Goal: Task Accomplishment & Management: Use online tool/utility

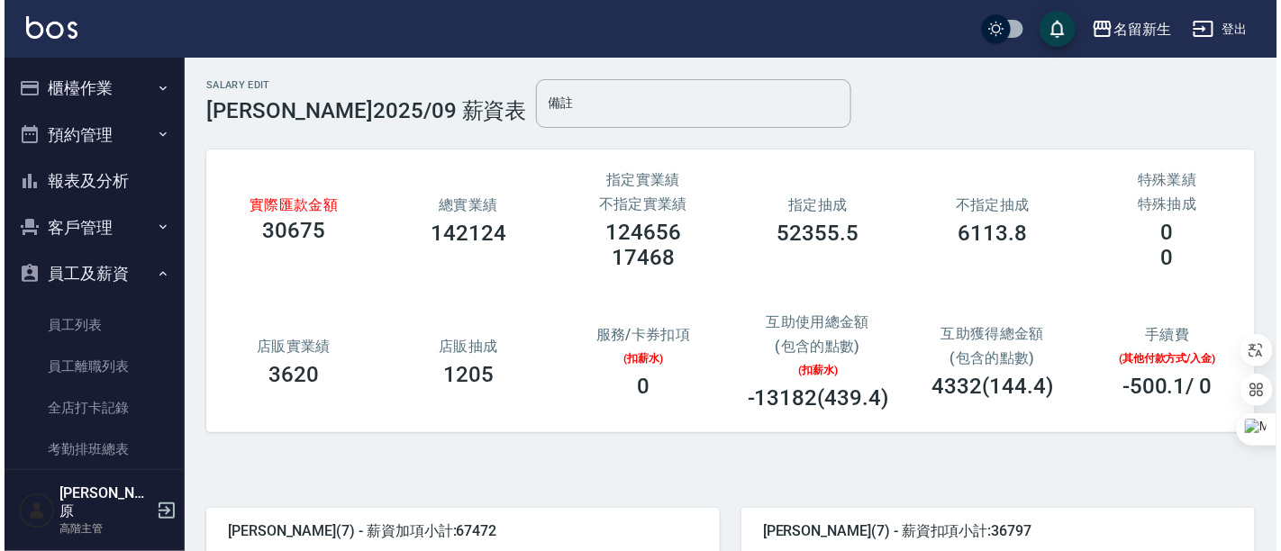
scroll to position [100, 0]
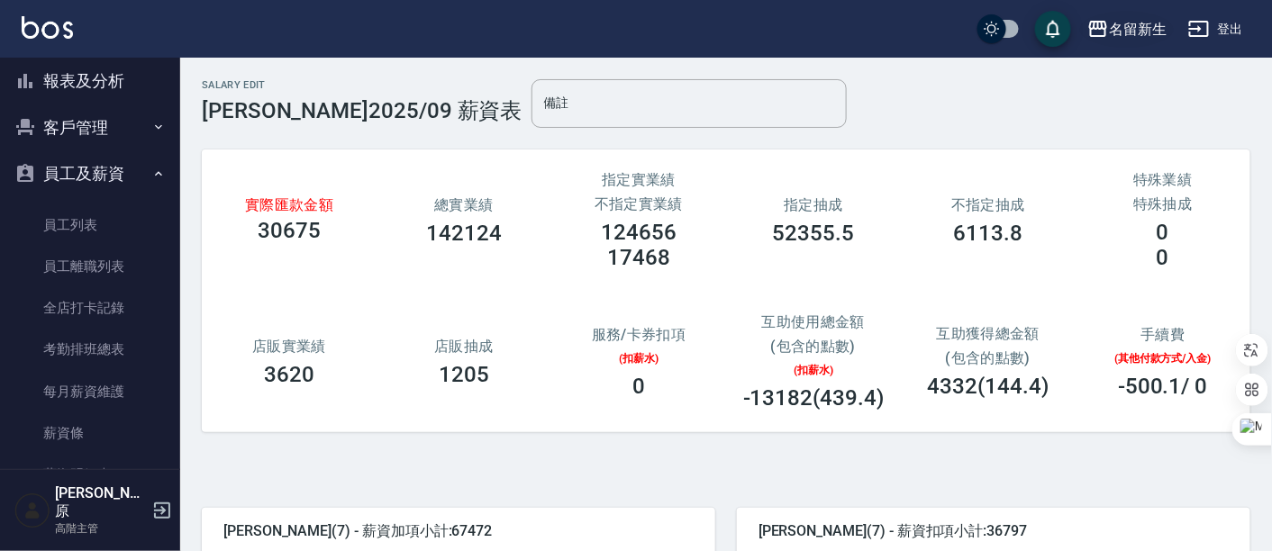
click at [1148, 35] on div "名留新生" at bounding box center [1138, 29] width 58 height 23
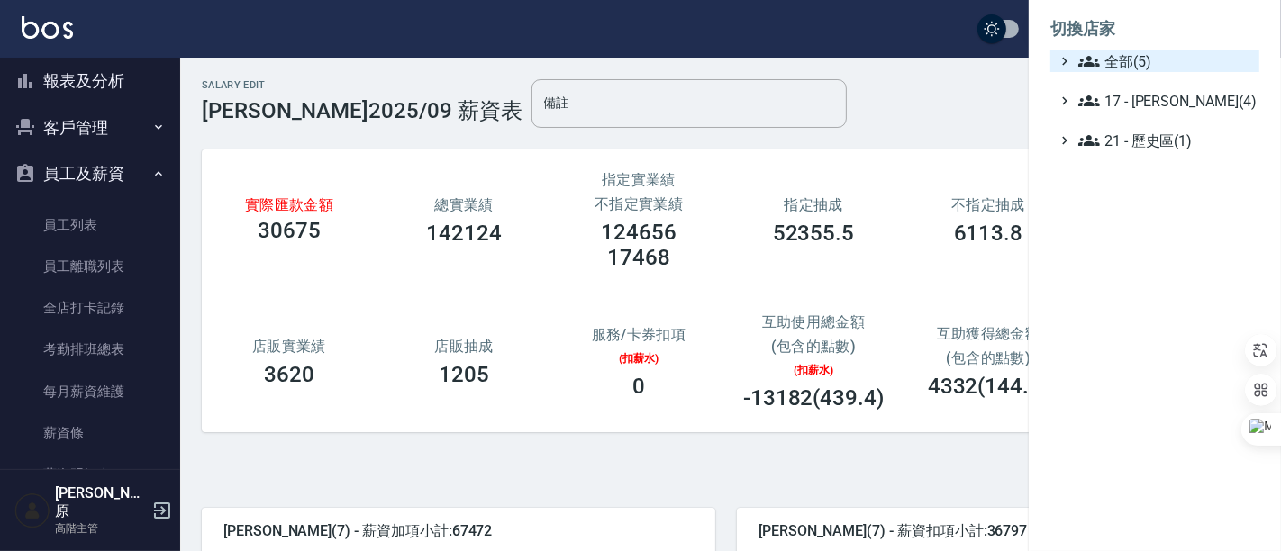
click at [1142, 51] on span "全部(5)" at bounding box center [1165, 61] width 174 height 22
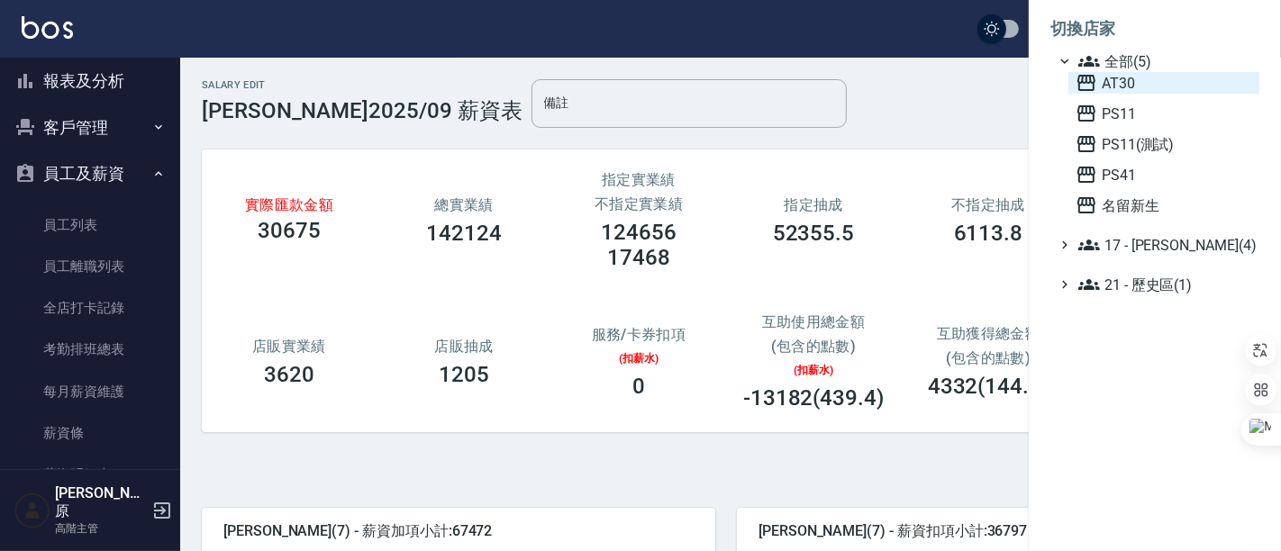
click at [1140, 76] on span "AT30" at bounding box center [1164, 83] width 177 height 22
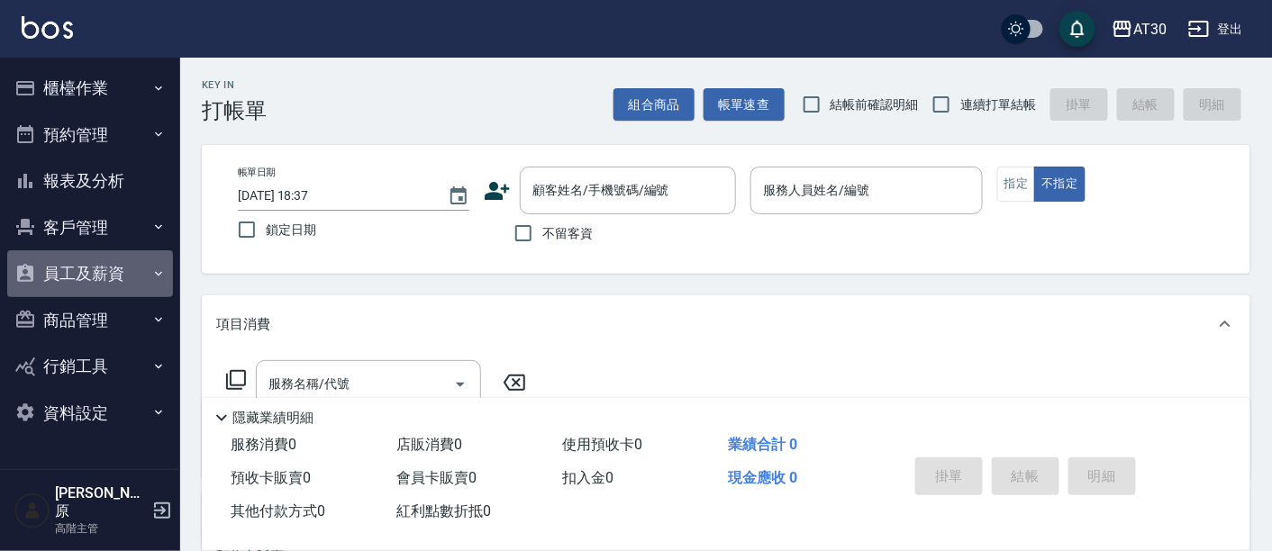
click at [69, 280] on button "員工及薪資" at bounding box center [90, 273] width 166 height 47
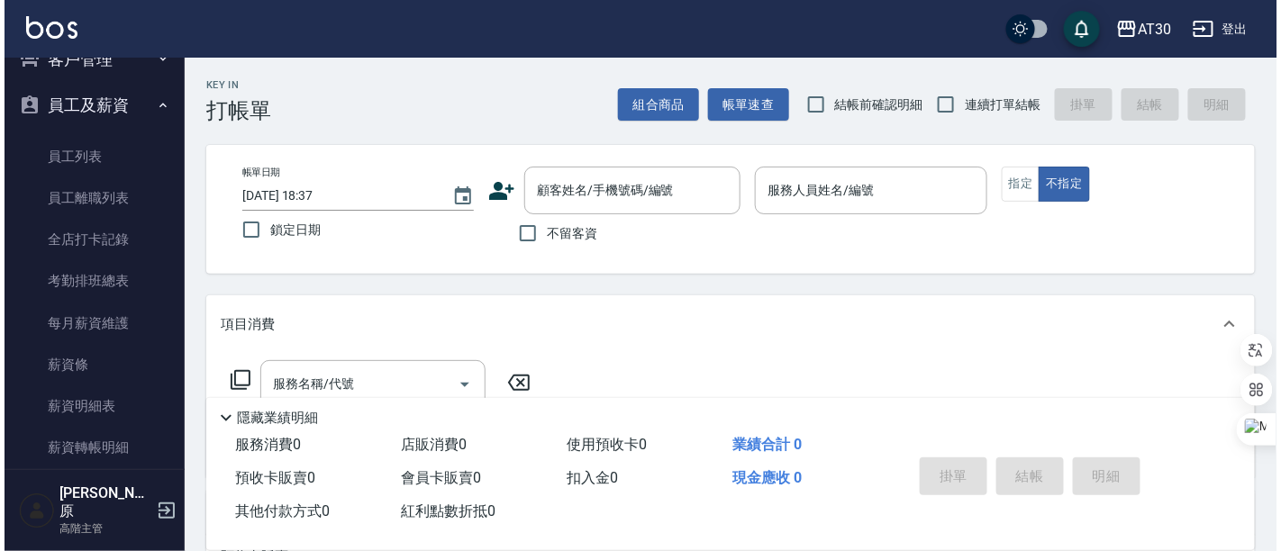
scroll to position [200, 0]
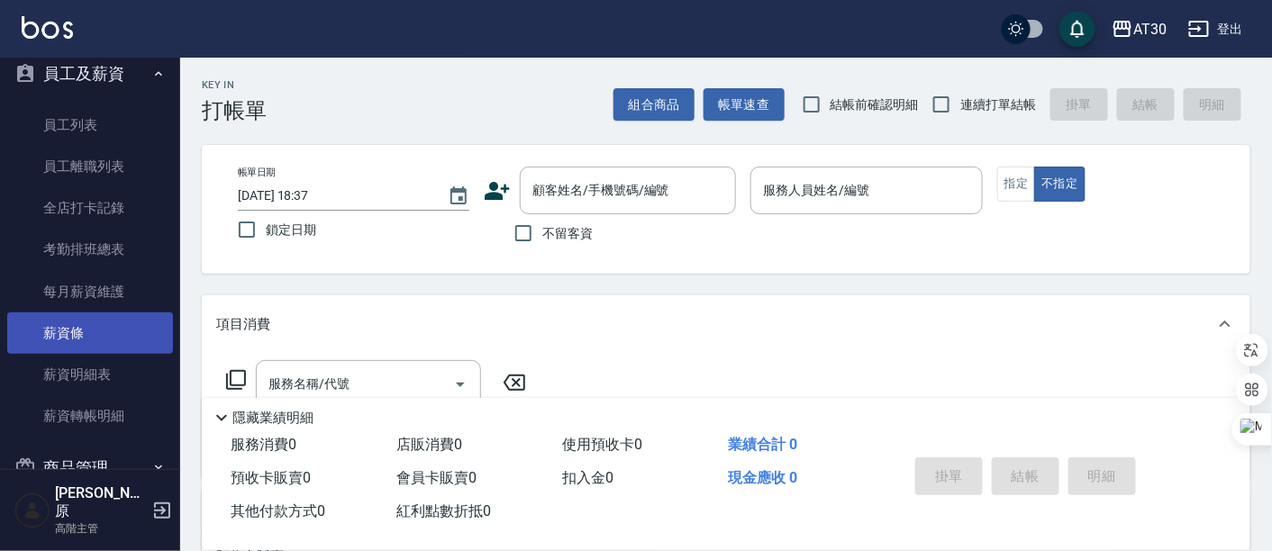
click at [70, 341] on link "薪資條" at bounding box center [90, 333] width 166 height 41
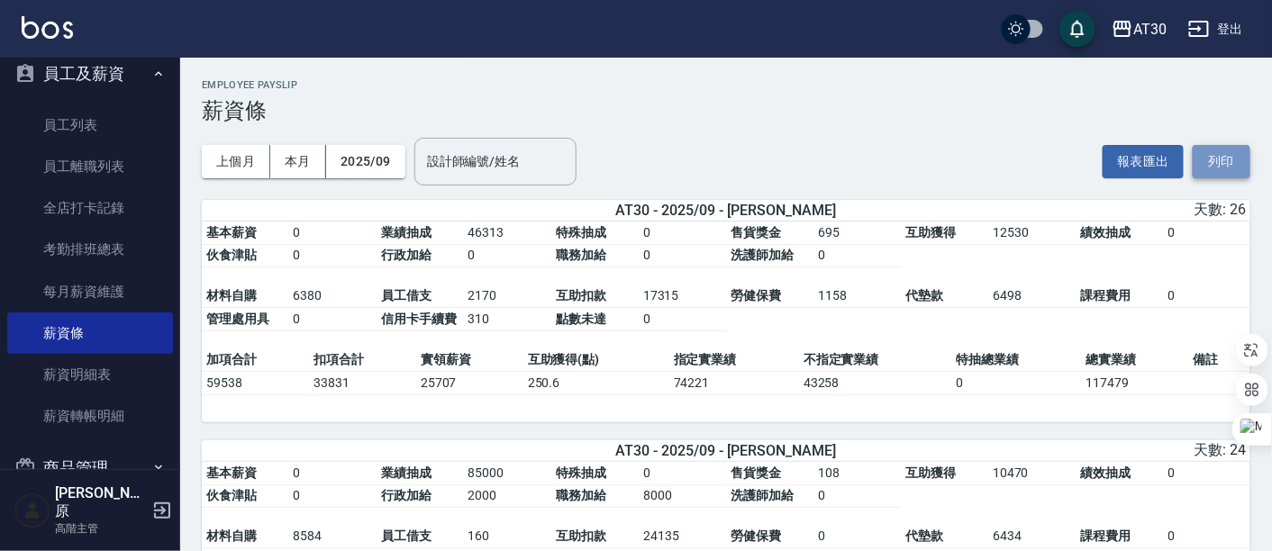
click at [1219, 163] on button "列印" at bounding box center [1222, 161] width 58 height 33
click at [1152, 21] on div "AT30" at bounding box center [1149, 29] width 33 height 23
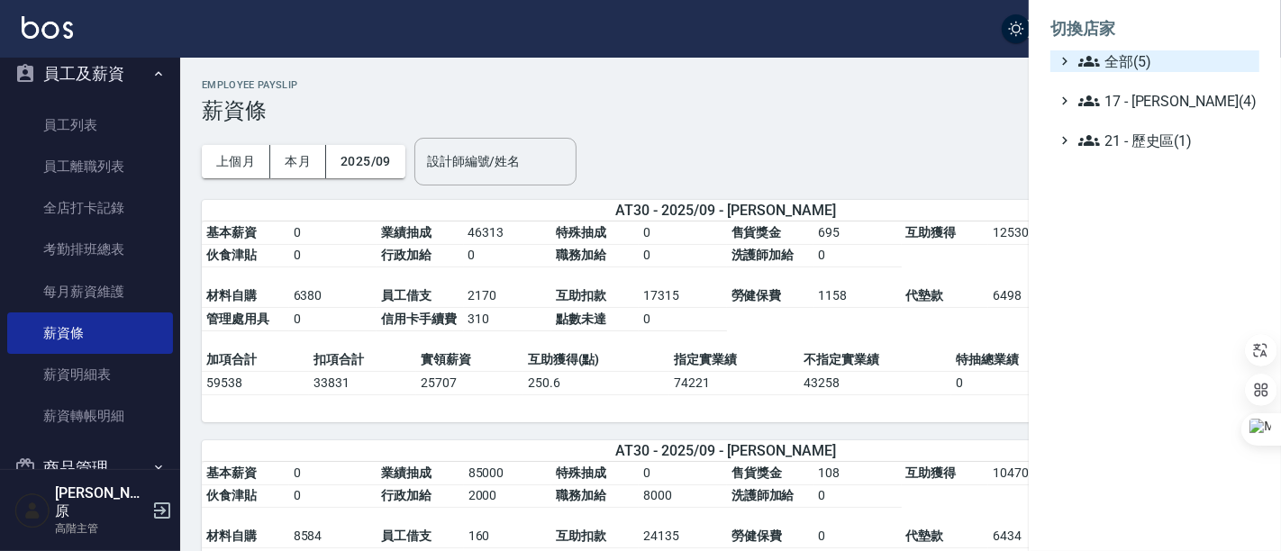
click at [1159, 55] on span "全部(5)" at bounding box center [1165, 61] width 174 height 22
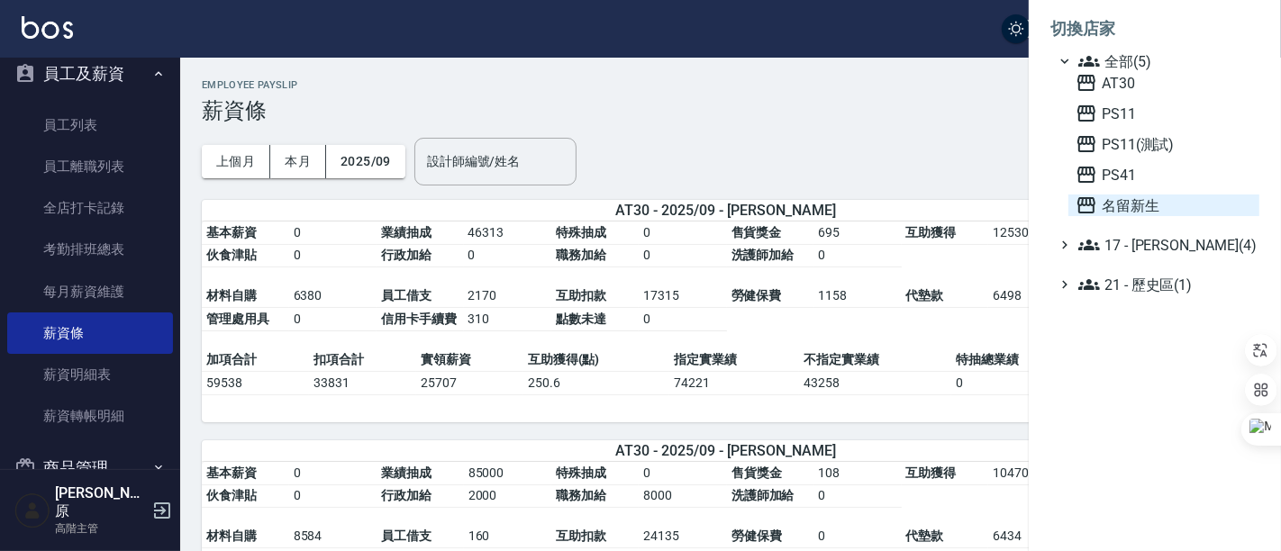
click at [1134, 212] on span "名留新生" at bounding box center [1164, 206] width 177 height 22
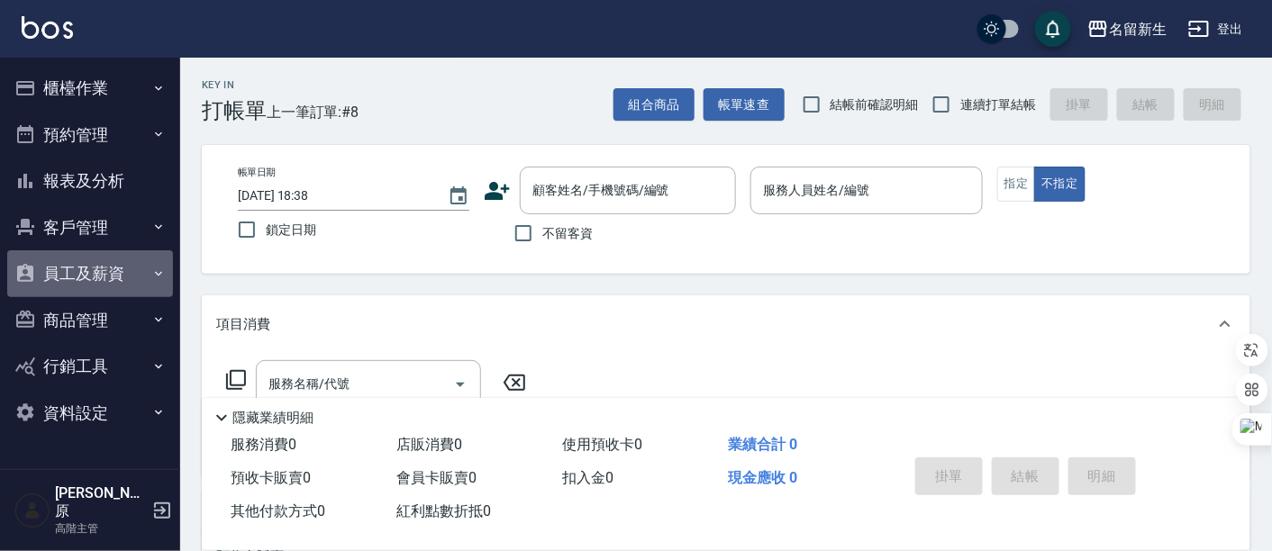
click at [95, 274] on button "員工及薪資" at bounding box center [90, 273] width 166 height 47
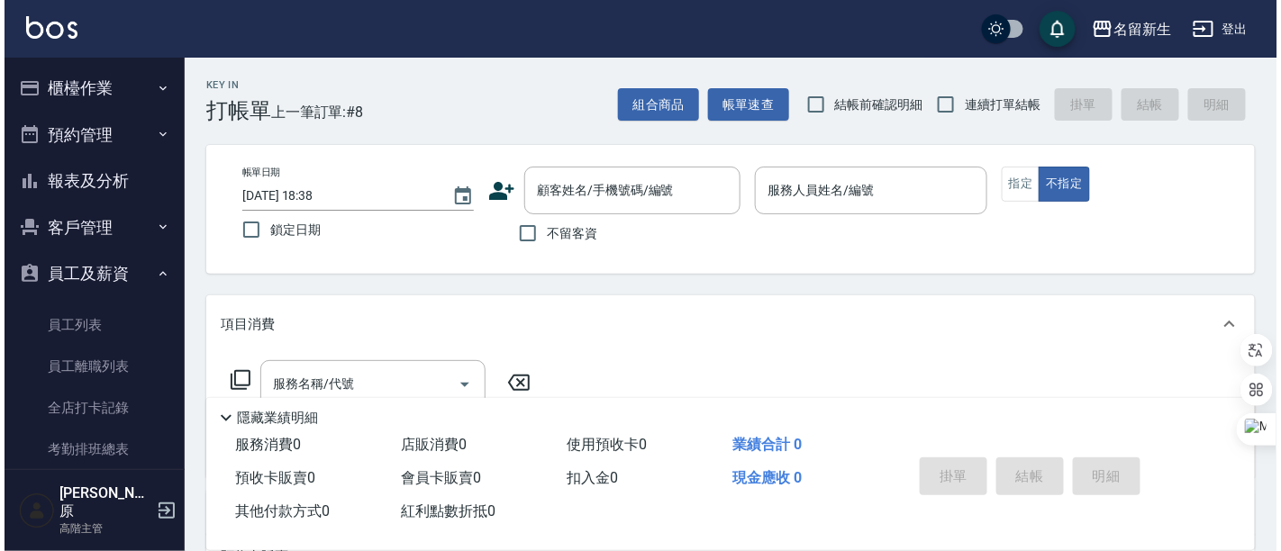
scroll to position [300, 0]
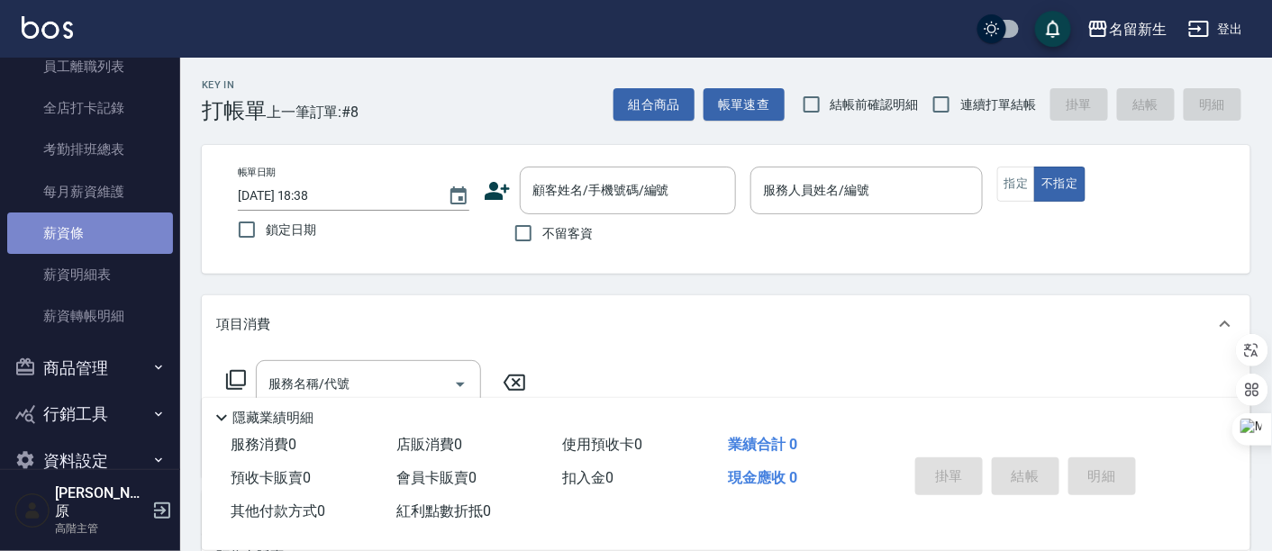
click at [91, 241] on link "薪資條" at bounding box center [90, 233] width 166 height 41
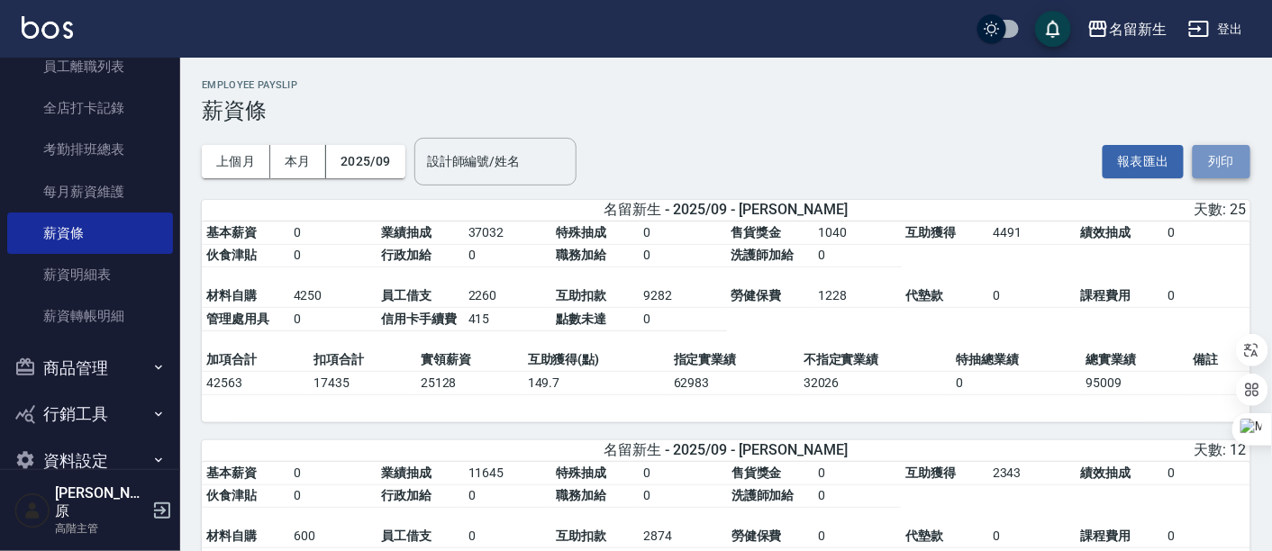
click at [1225, 162] on button "列印" at bounding box center [1222, 161] width 58 height 33
click at [1163, 27] on div "名留新生" at bounding box center [1138, 29] width 58 height 23
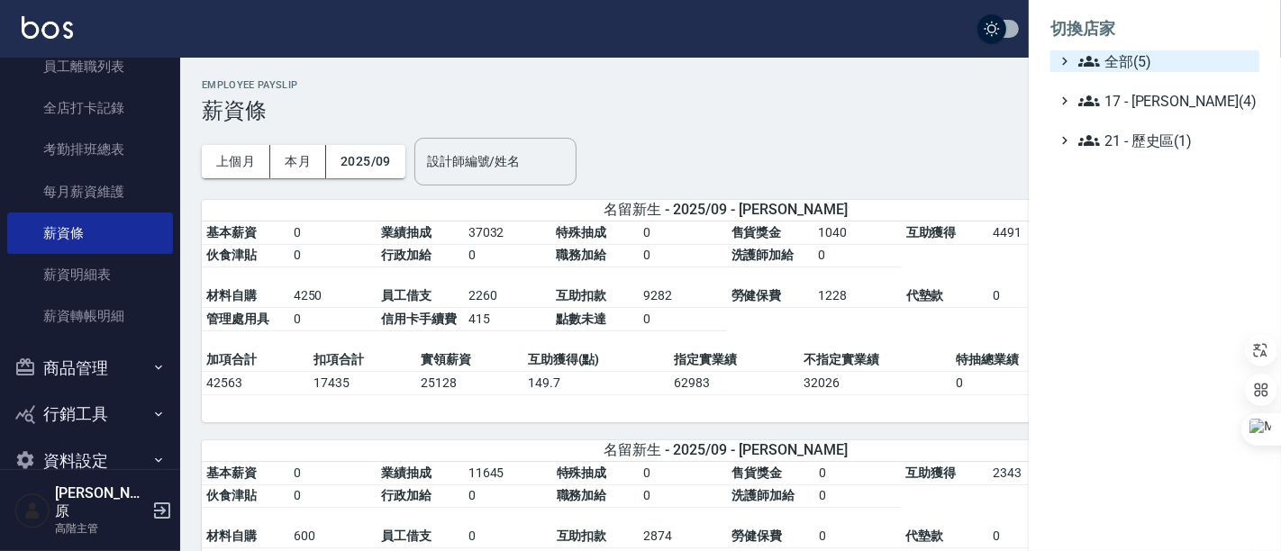
click at [1163, 58] on span "全部(5)" at bounding box center [1165, 61] width 174 height 22
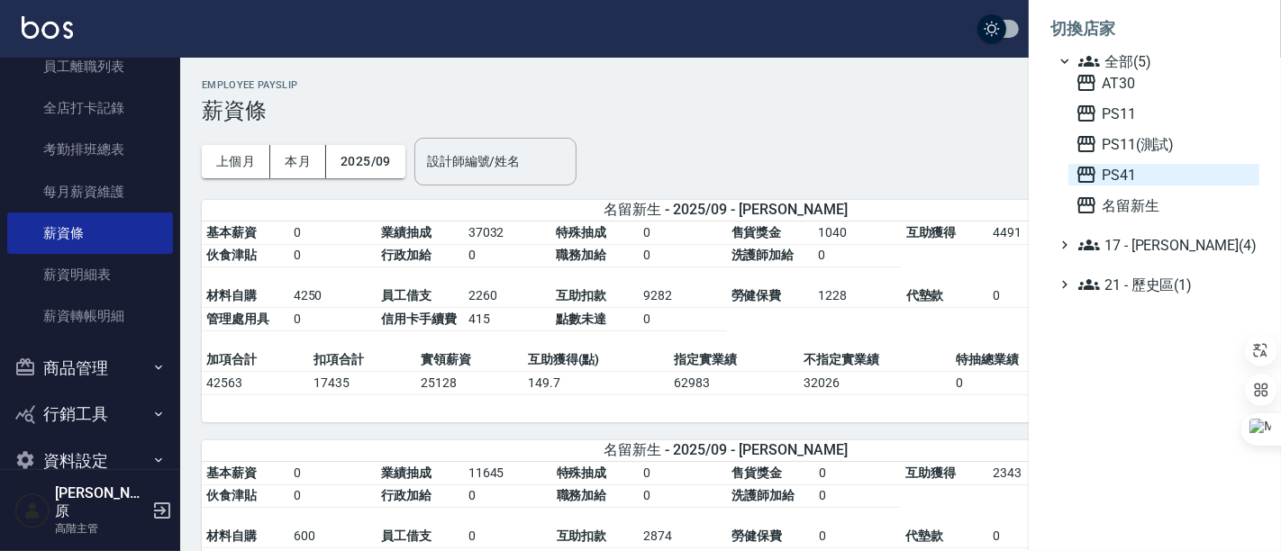
click at [1153, 172] on span "PS41" at bounding box center [1164, 175] width 177 height 22
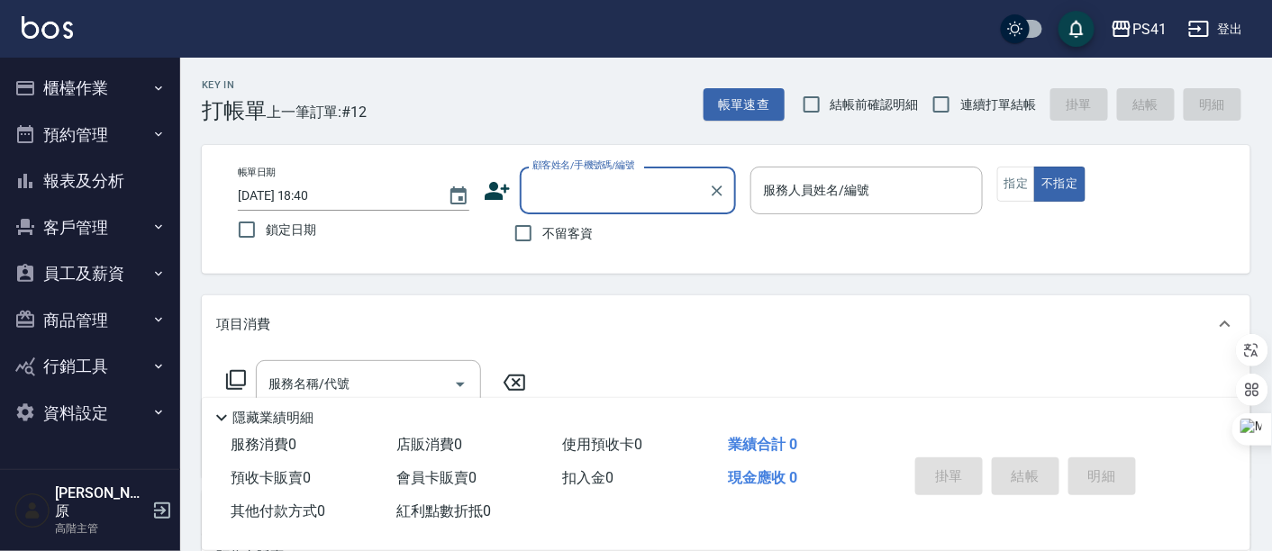
click at [103, 270] on button "員工及薪資" at bounding box center [90, 273] width 166 height 47
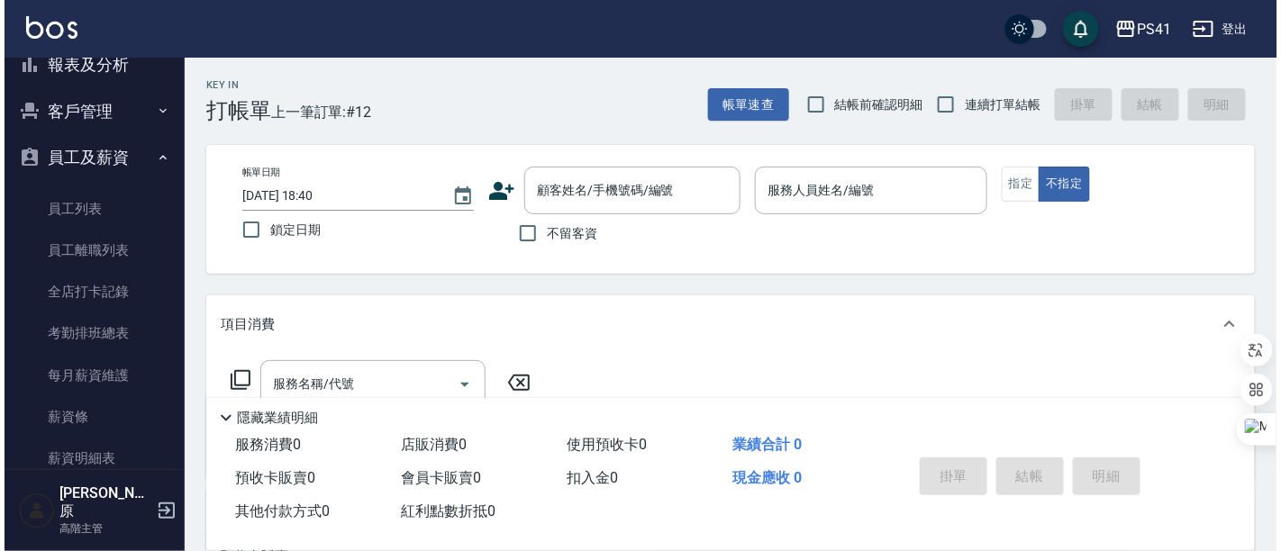
scroll to position [200, 0]
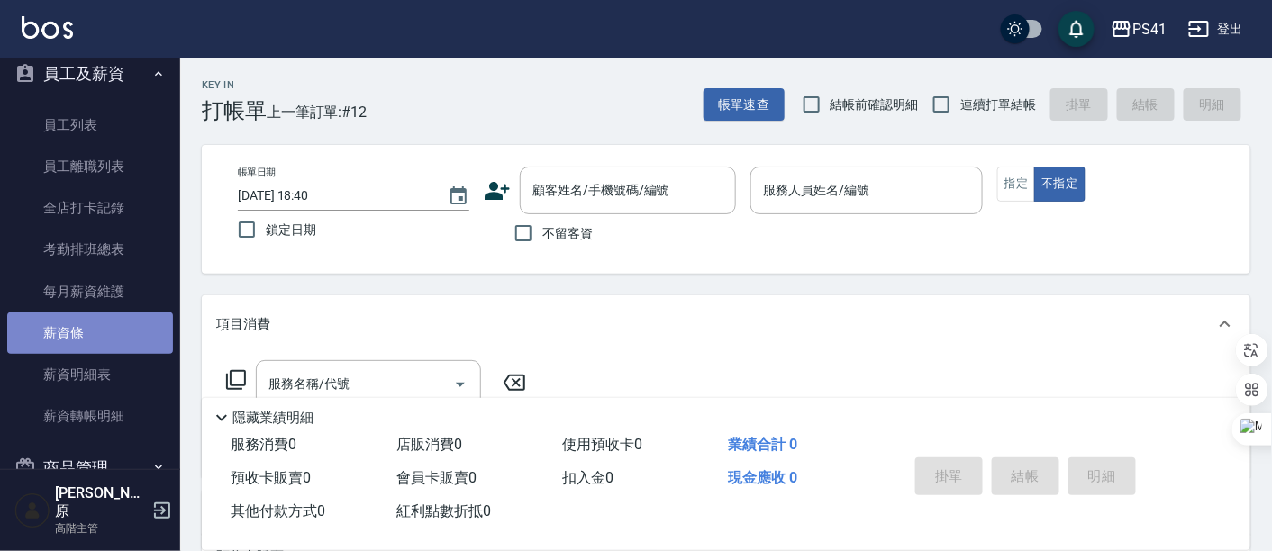
click at [102, 325] on link "薪資條" at bounding box center [90, 333] width 166 height 41
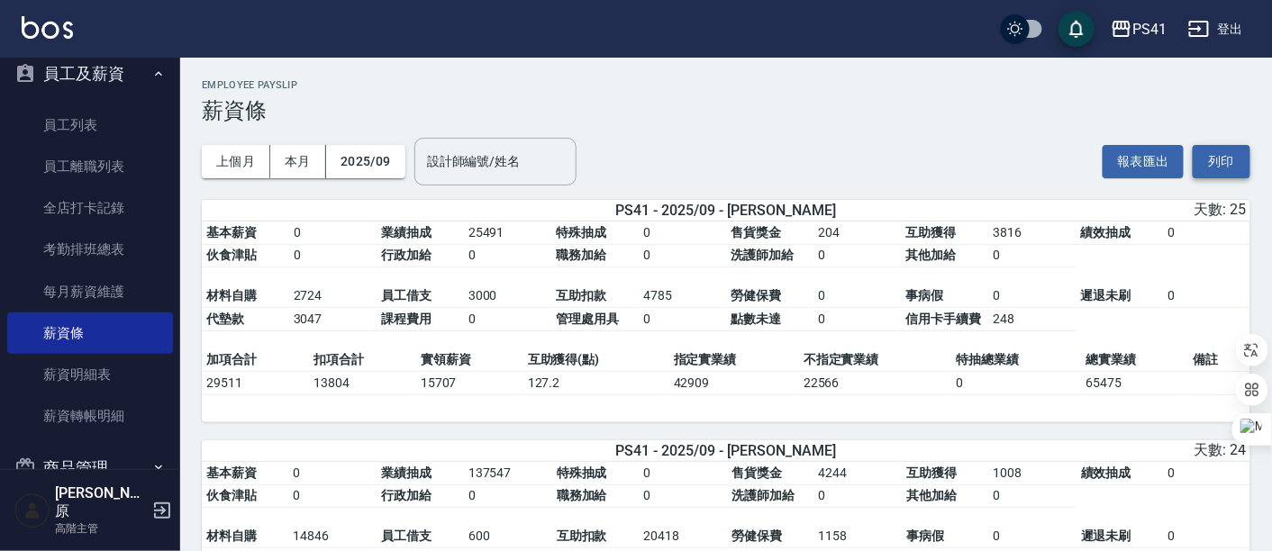
click at [1208, 155] on button "列印" at bounding box center [1222, 161] width 58 height 33
click at [1142, 40] on button "PS41" at bounding box center [1139, 29] width 70 height 37
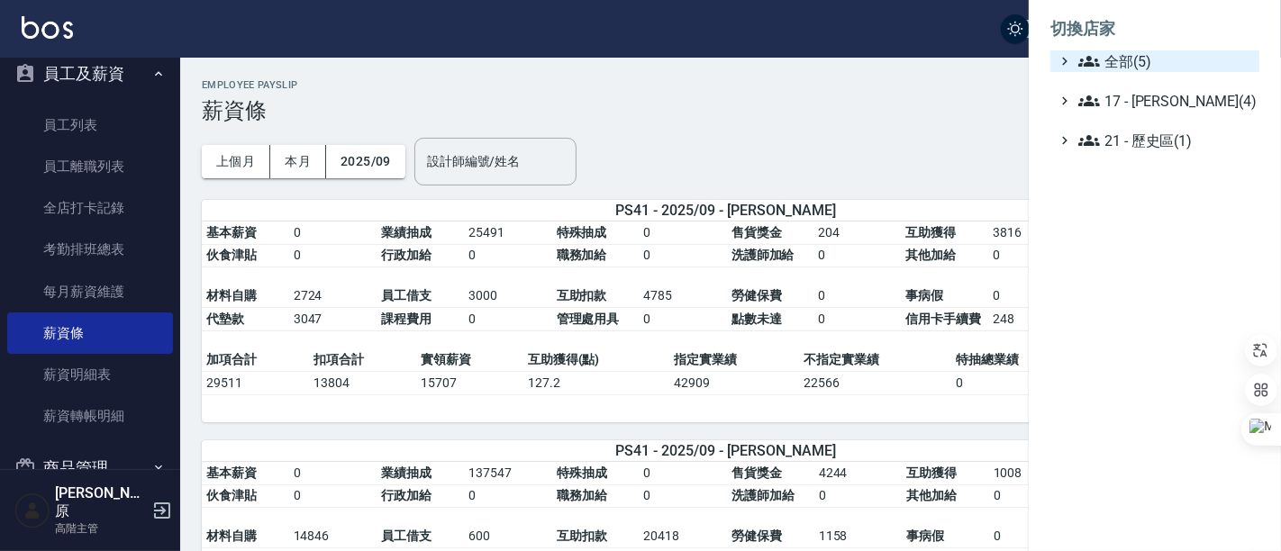
click at [1158, 65] on span "全部(5)" at bounding box center [1165, 61] width 174 height 22
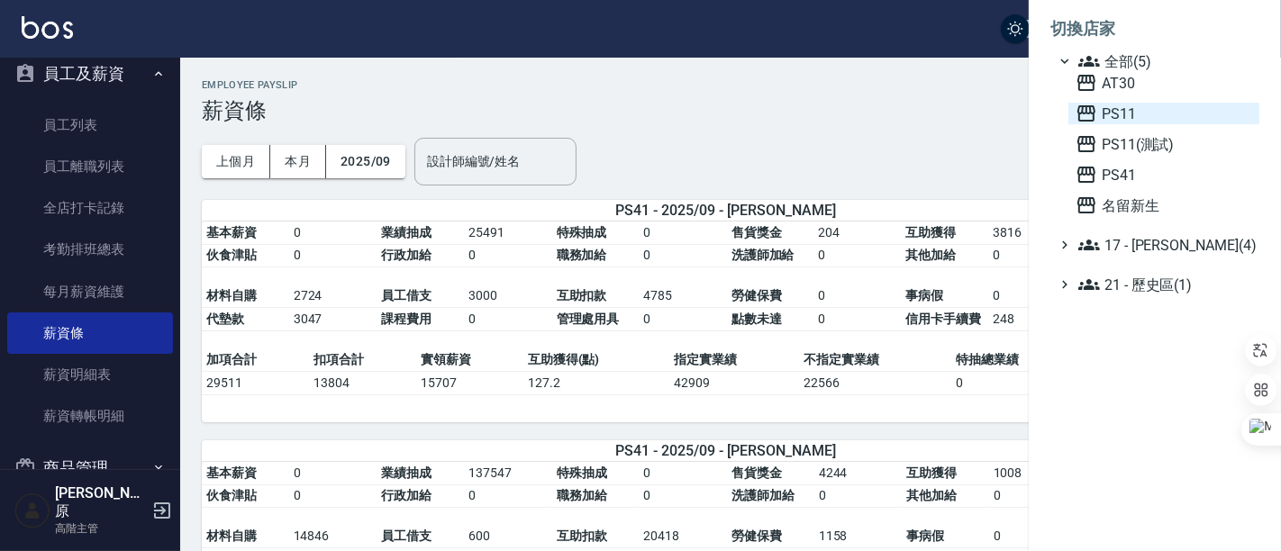
click at [1162, 119] on span "PS11" at bounding box center [1164, 114] width 177 height 22
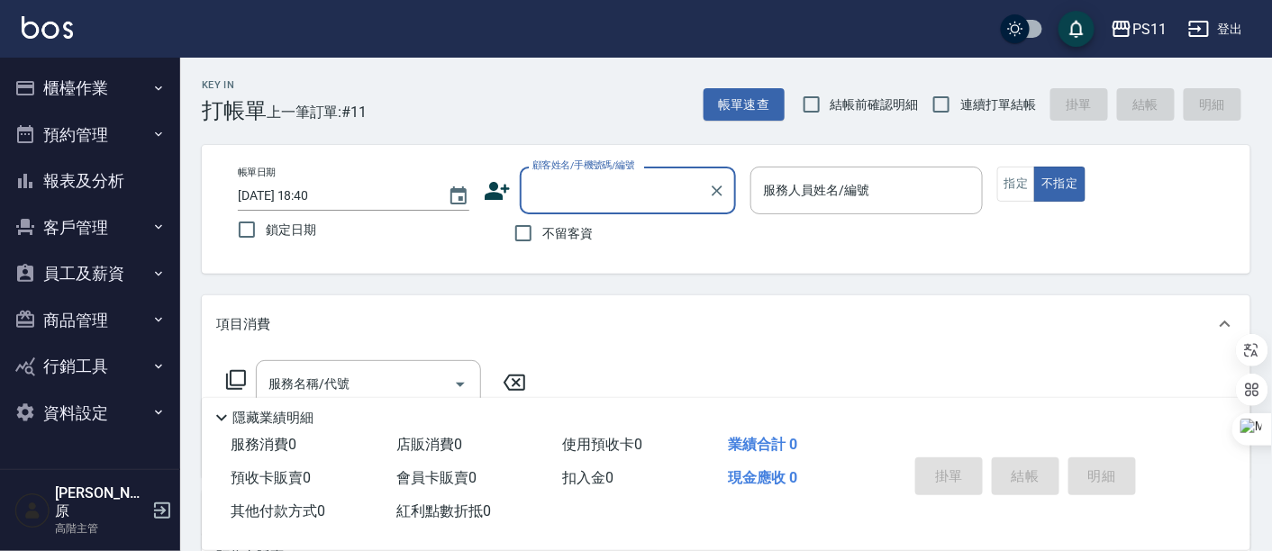
click at [104, 277] on button "員工及薪資" at bounding box center [90, 273] width 166 height 47
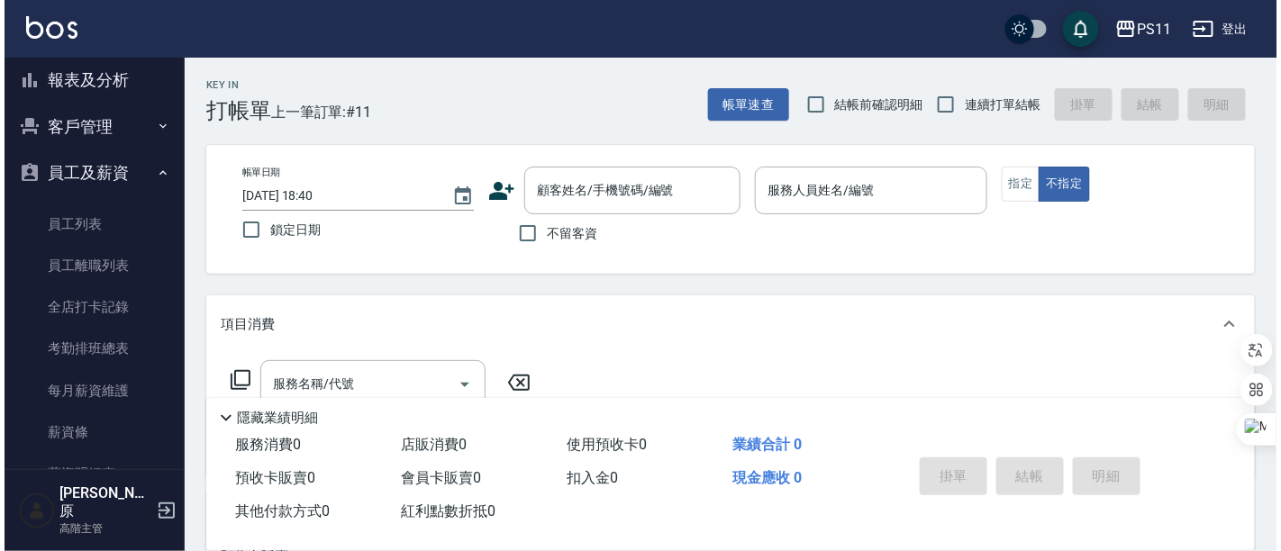
scroll to position [200, 0]
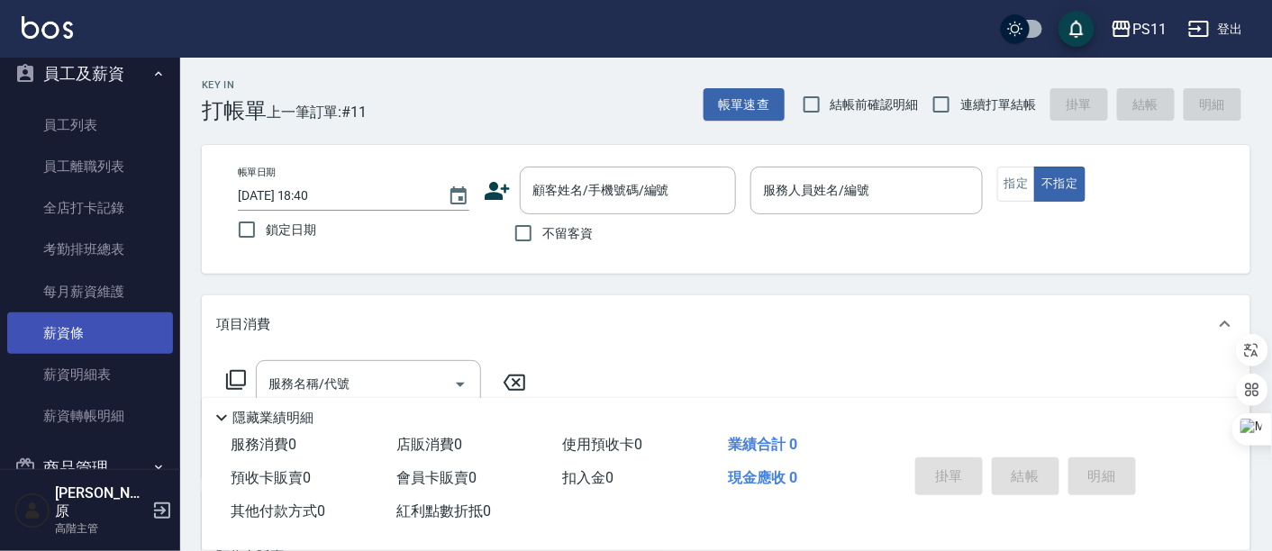
click at [83, 320] on link "薪資條" at bounding box center [90, 333] width 166 height 41
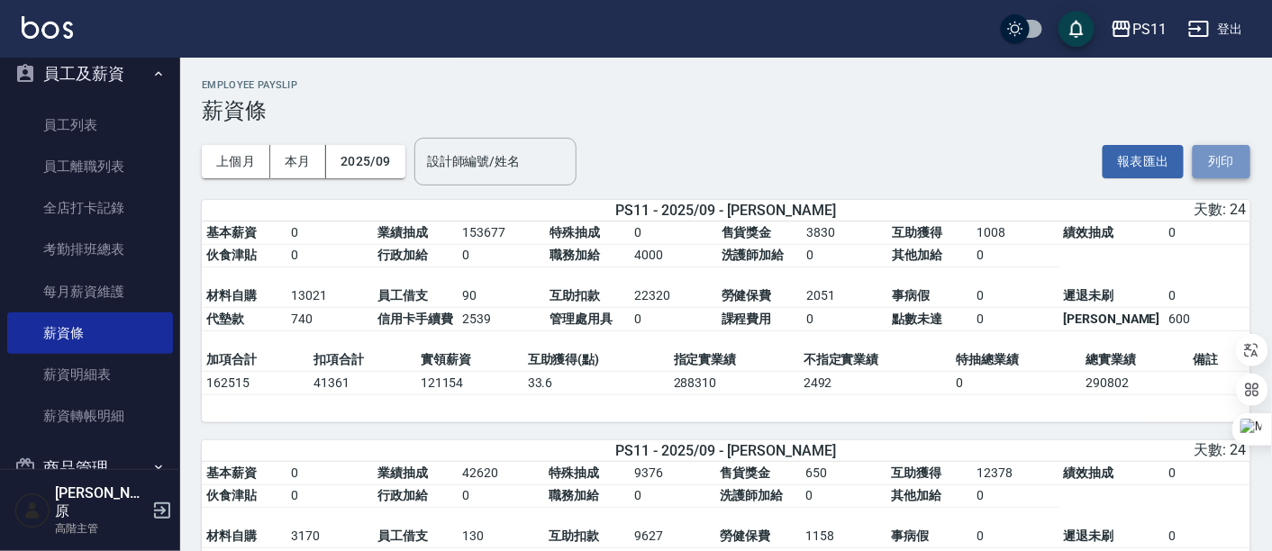
click at [1232, 160] on button "列印" at bounding box center [1222, 161] width 58 height 33
click at [1145, 36] on div "PS11" at bounding box center [1149, 29] width 34 height 23
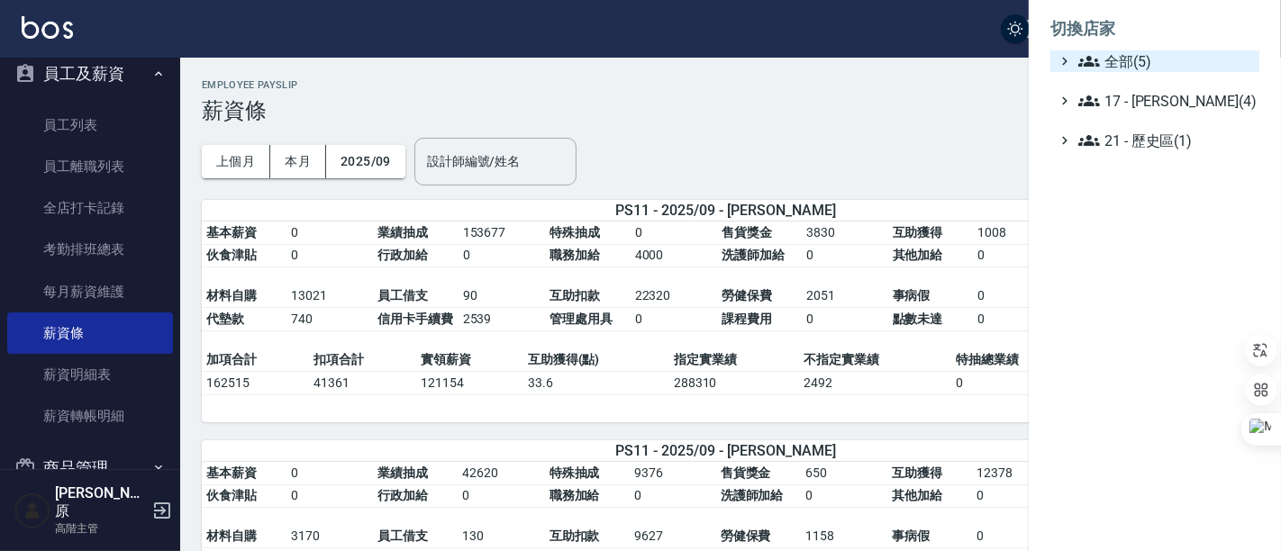
click at [1145, 70] on span "全部(5)" at bounding box center [1165, 61] width 174 height 22
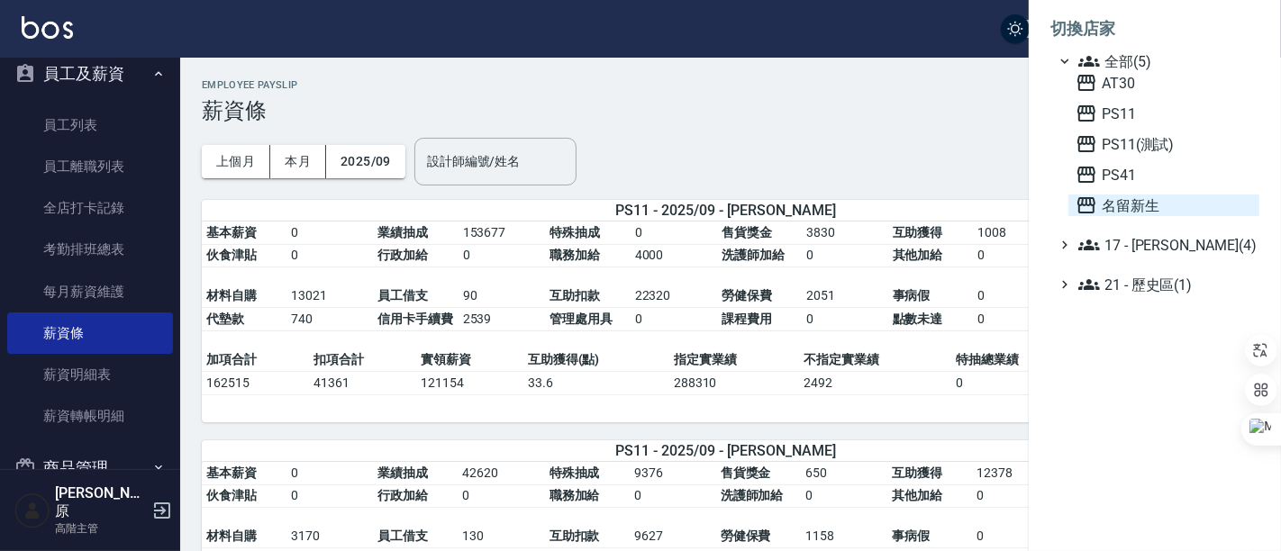
click at [1154, 213] on span "名留新生" at bounding box center [1164, 206] width 177 height 22
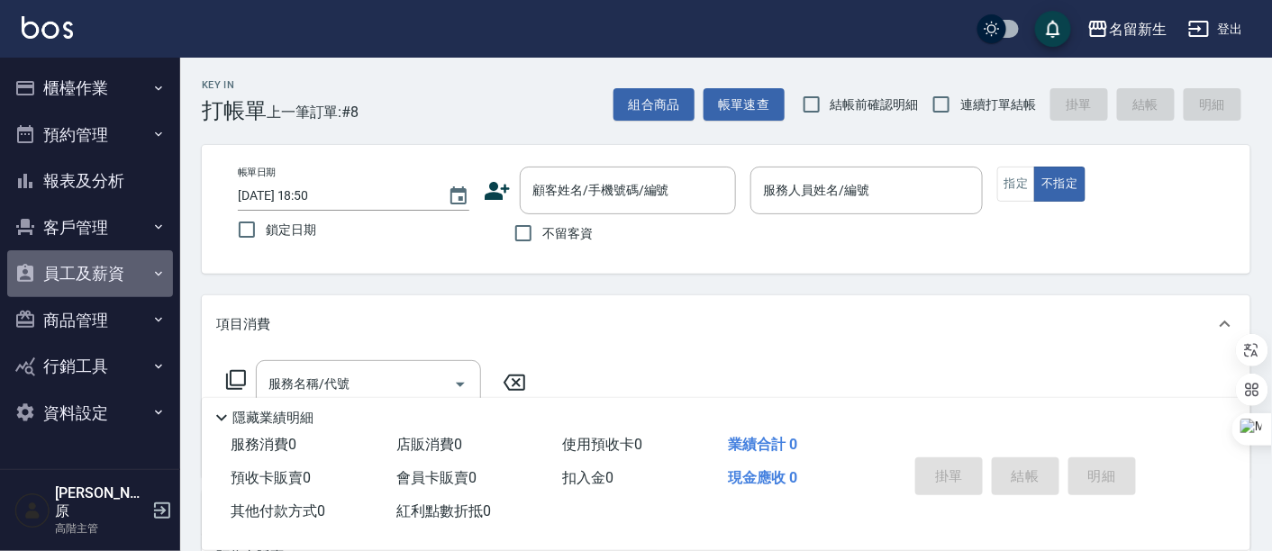
click at [77, 267] on button "員工及薪資" at bounding box center [90, 273] width 166 height 47
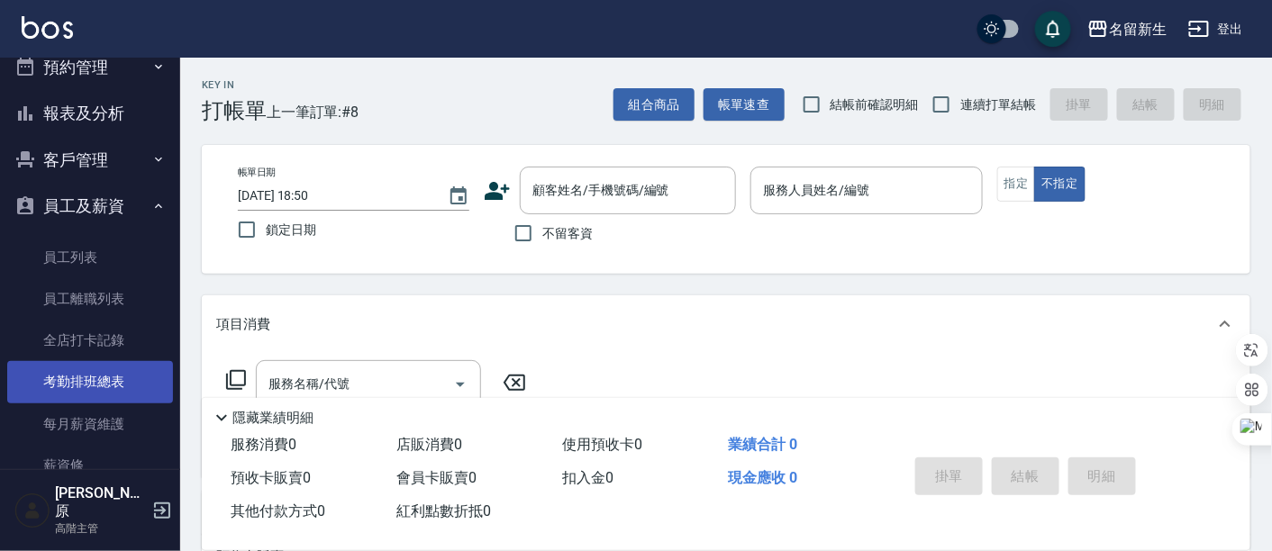
scroll to position [100, 0]
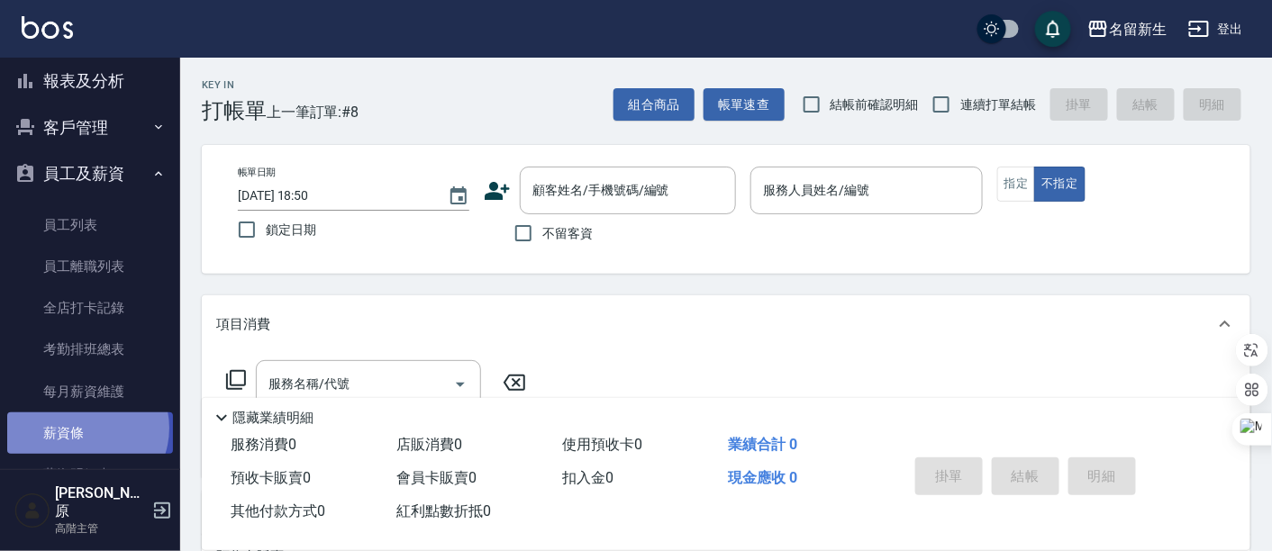
click at [83, 428] on link "薪資條" at bounding box center [90, 433] width 166 height 41
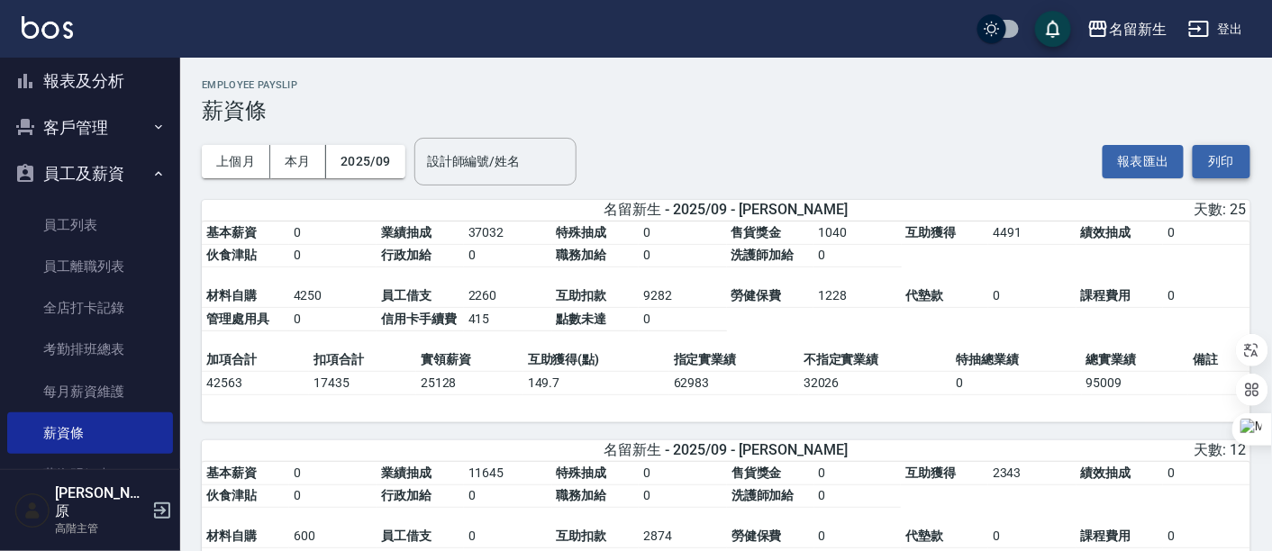
click at [1209, 173] on button "列印" at bounding box center [1222, 161] width 58 height 33
